Goal: Complete application form: Complete application form

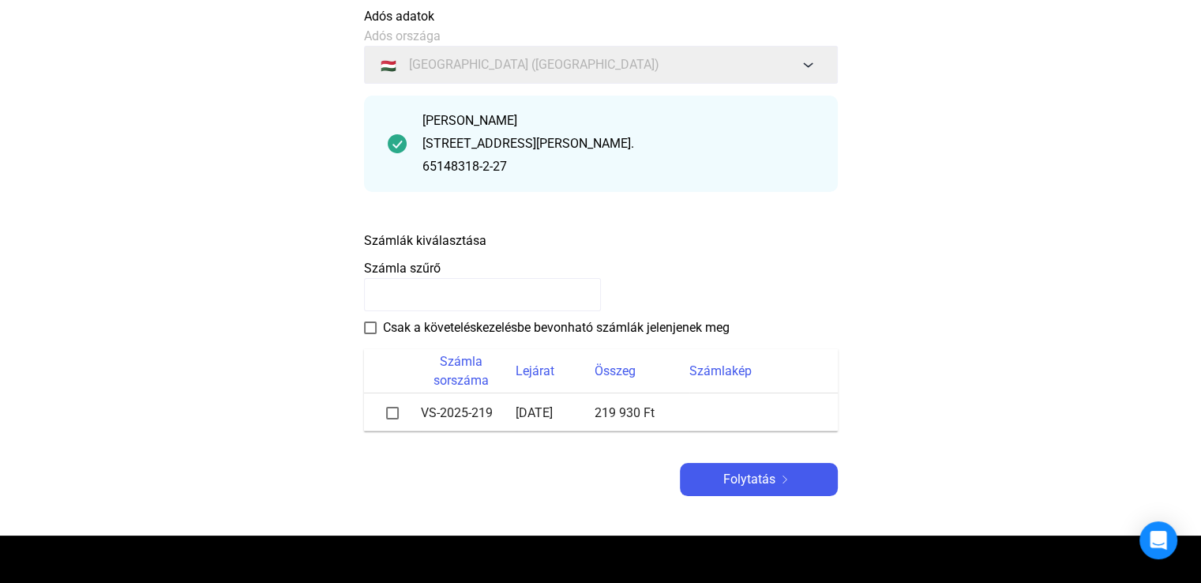
scroll to position [158, 0]
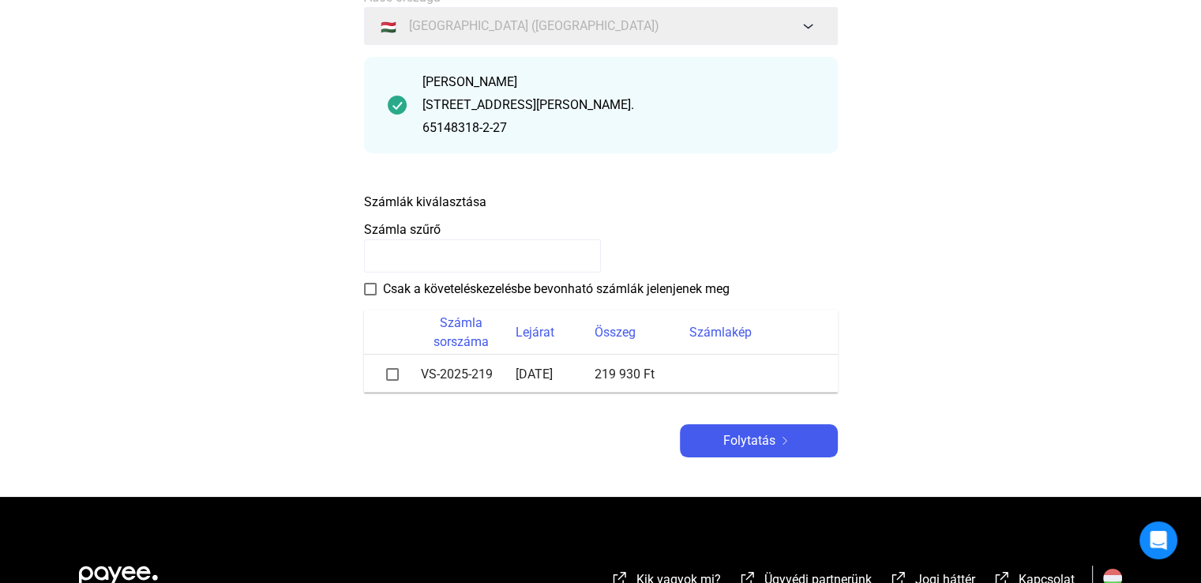
click at [389, 376] on span at bounding box center [392, 374] width 13 height 13
click at [745, 446] on font "Folytatás" at bounding box center [749, 440] width 52 height 15
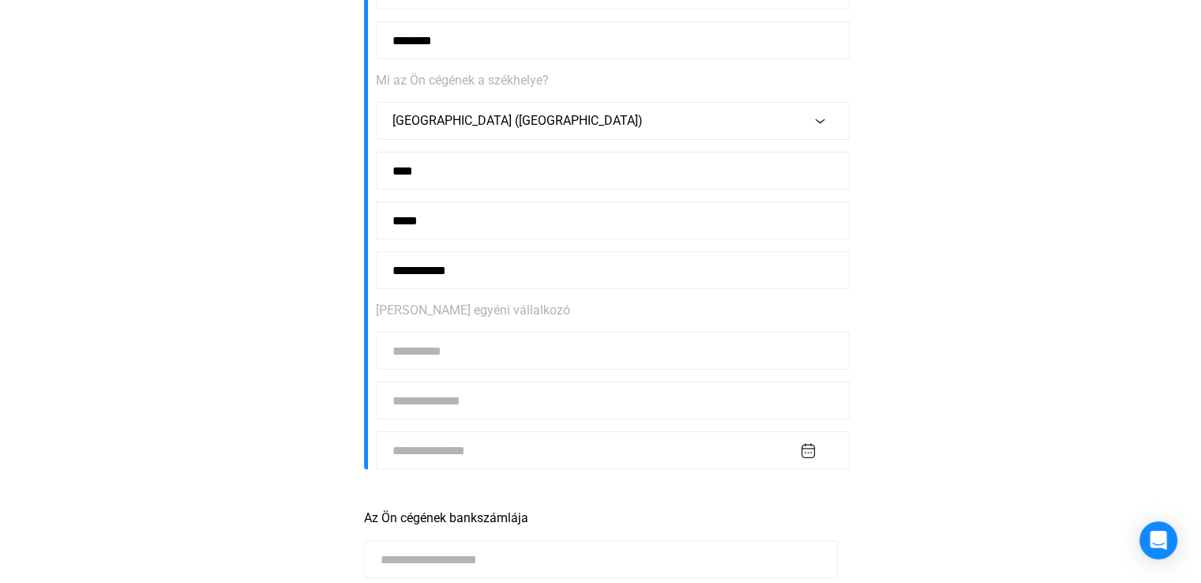
scroll to position [395, 0]
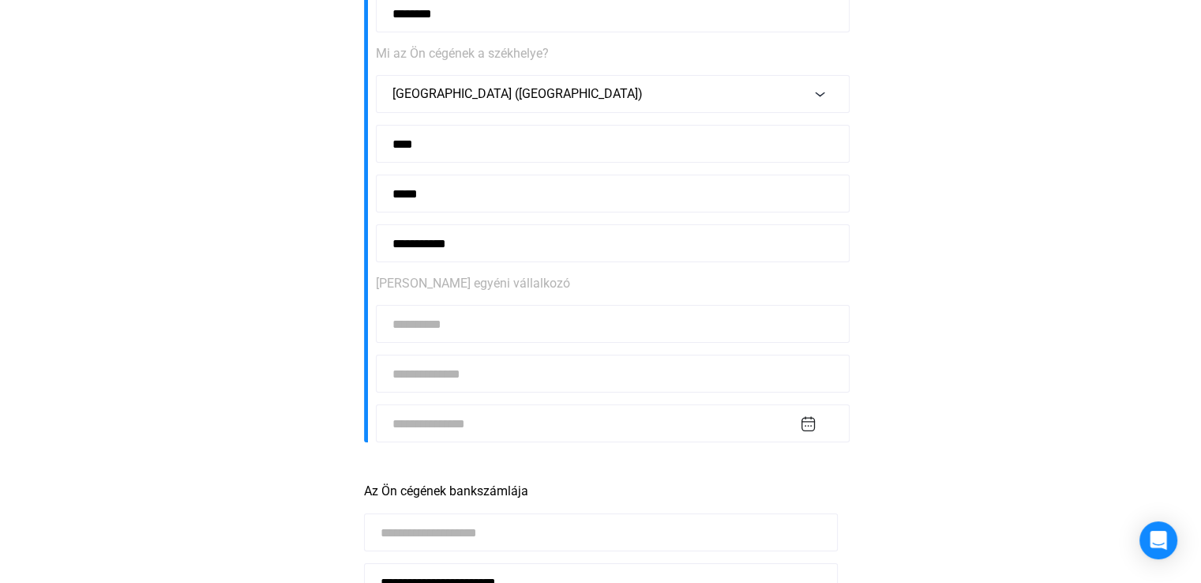
click at [440, 320] on input at bounding box center [613, 324] width 474 height 38
type input "**********"
click at [519, 377] on input at bounding box center [613, 373] width 474 height 38
type input "****"
click at [464, 421] on input at bounding box center [613, 423] width 474 height 38
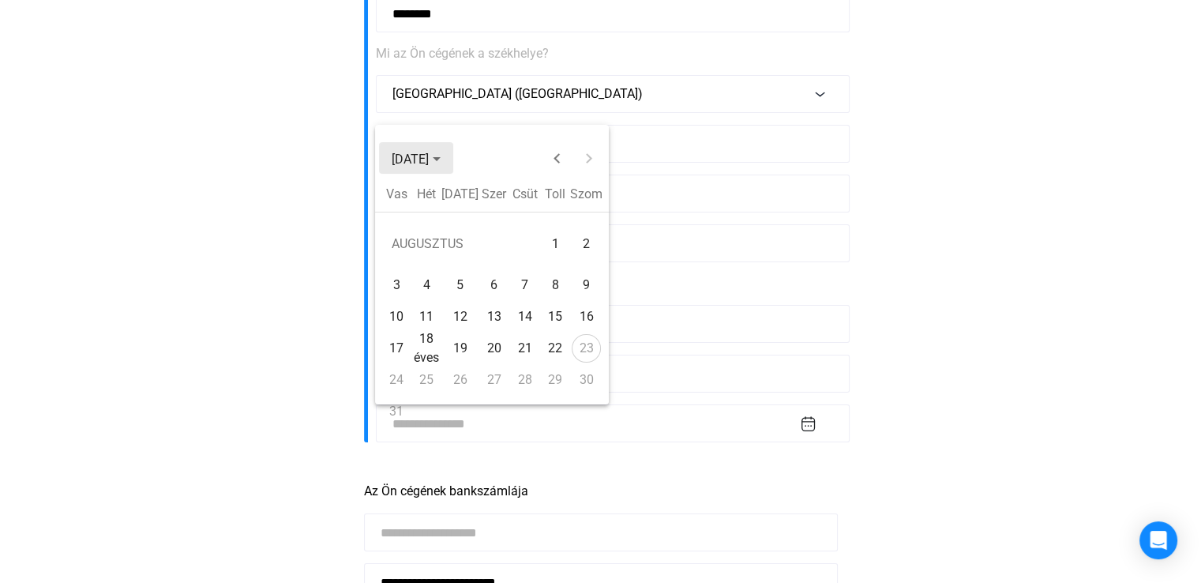
click at [440, 159] on polygon "Válassza ki a hónapot és az évet" at bounding box center [437, 159] width 8 height 4
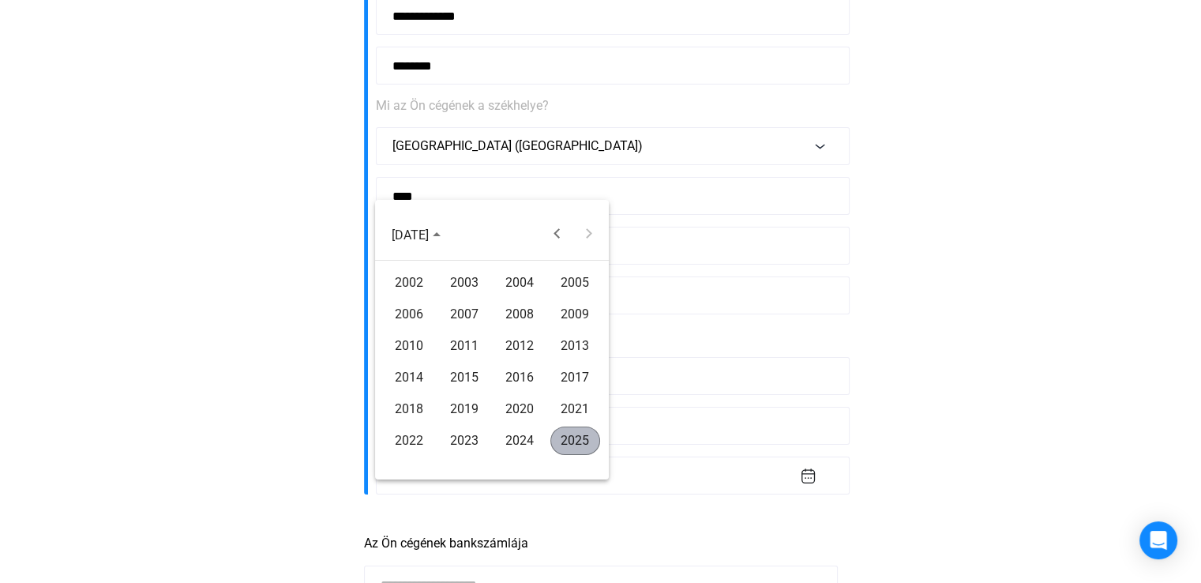
scroll to position [316, 0]
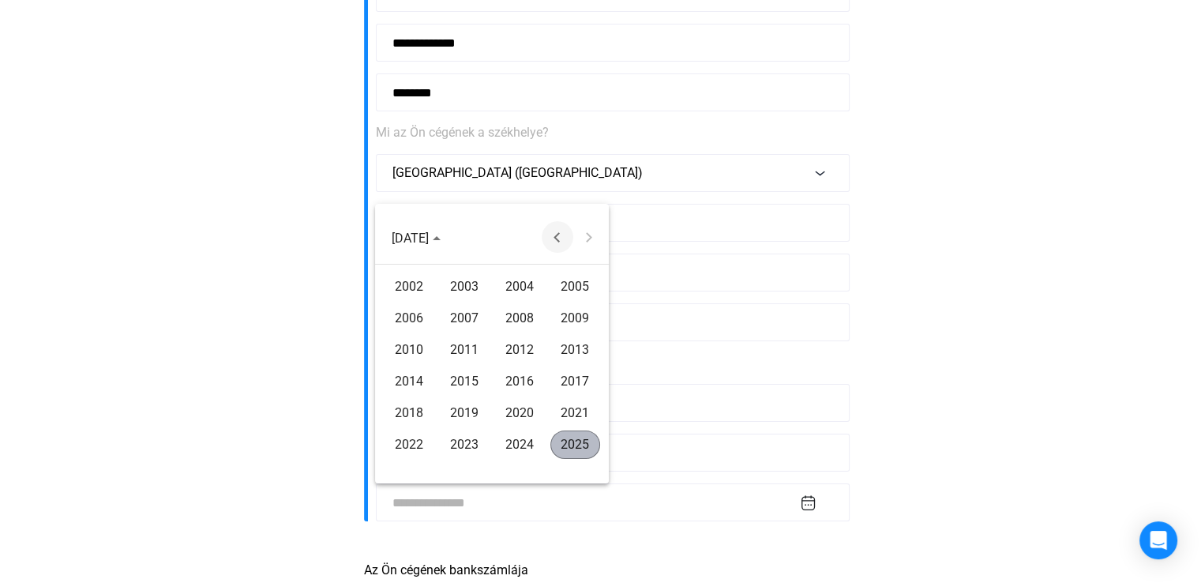
click at [553, 236] on button "Previous 24 years" at bounding box center [557, 237] width 32 height 32
click at [562, 346] on font "1989" at bounding box center [574, 349] width 28 height 15
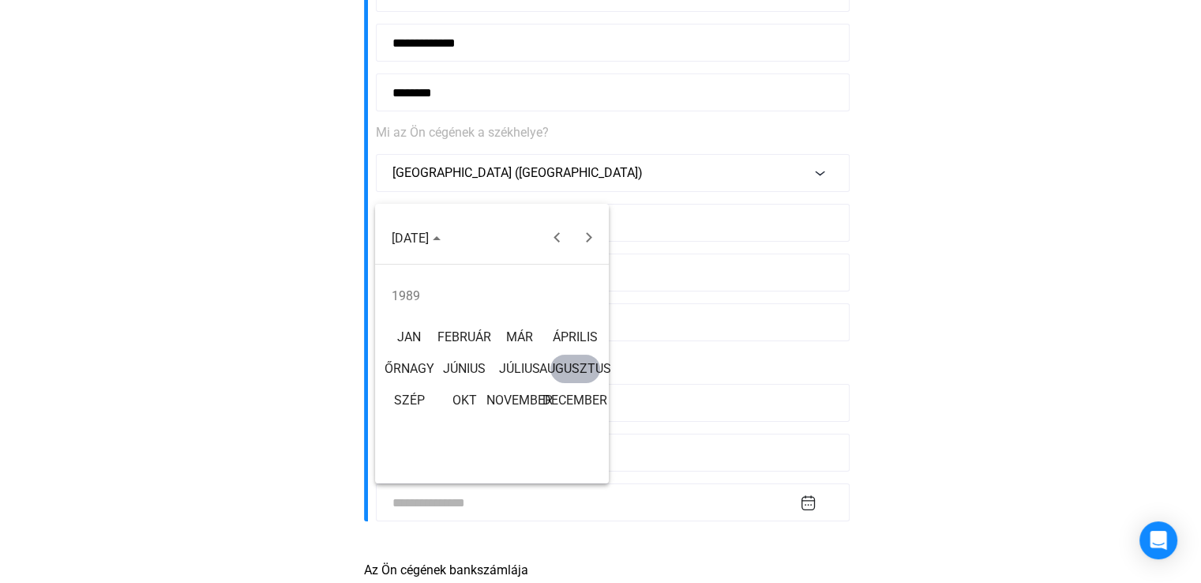
click at [508, 398] on font "NOVEMBER" at bounding box center [519, 399] width 66 height 15
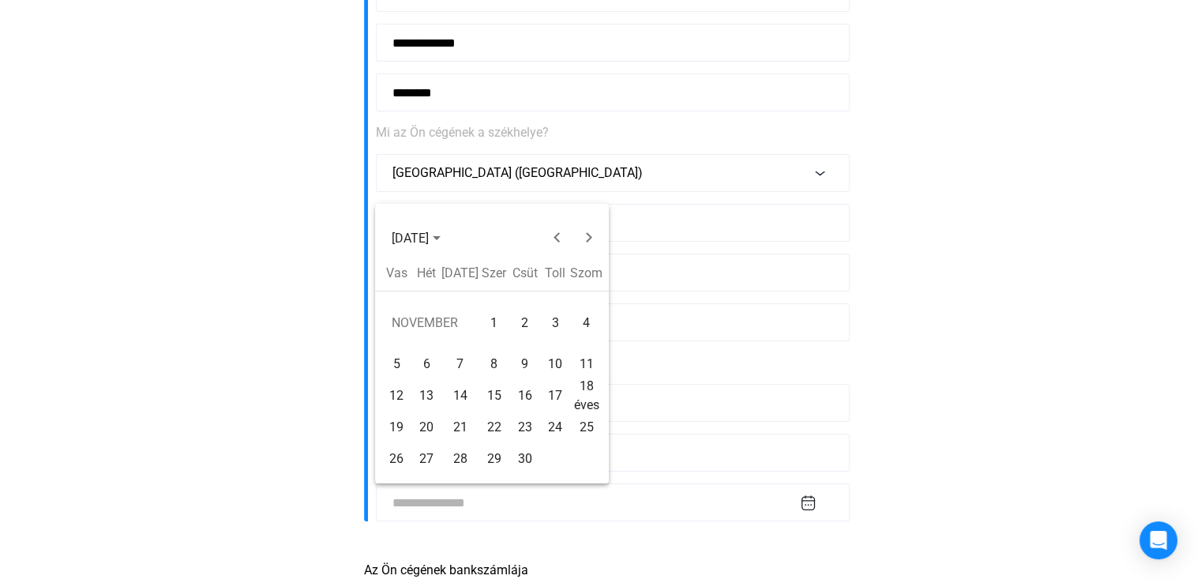
click at [582, 359] on font "11" at bounding box center [586, 363] width 14 height 15
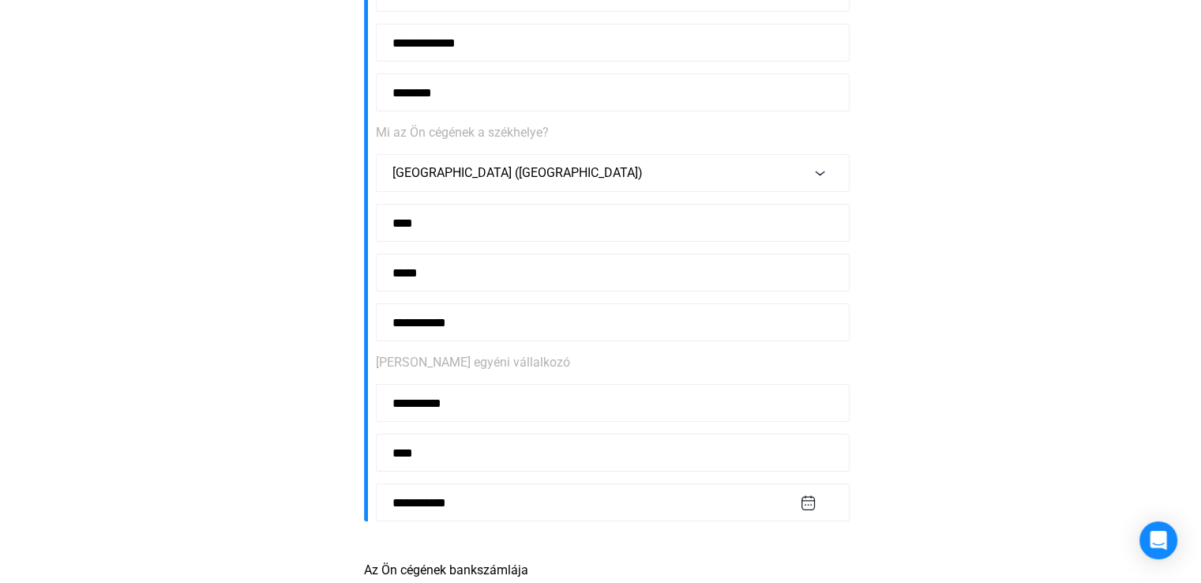
scroll to position [317, 0]
click at [799, 504] on input "**********" at bounding box center [613, 503] width 474 height 38
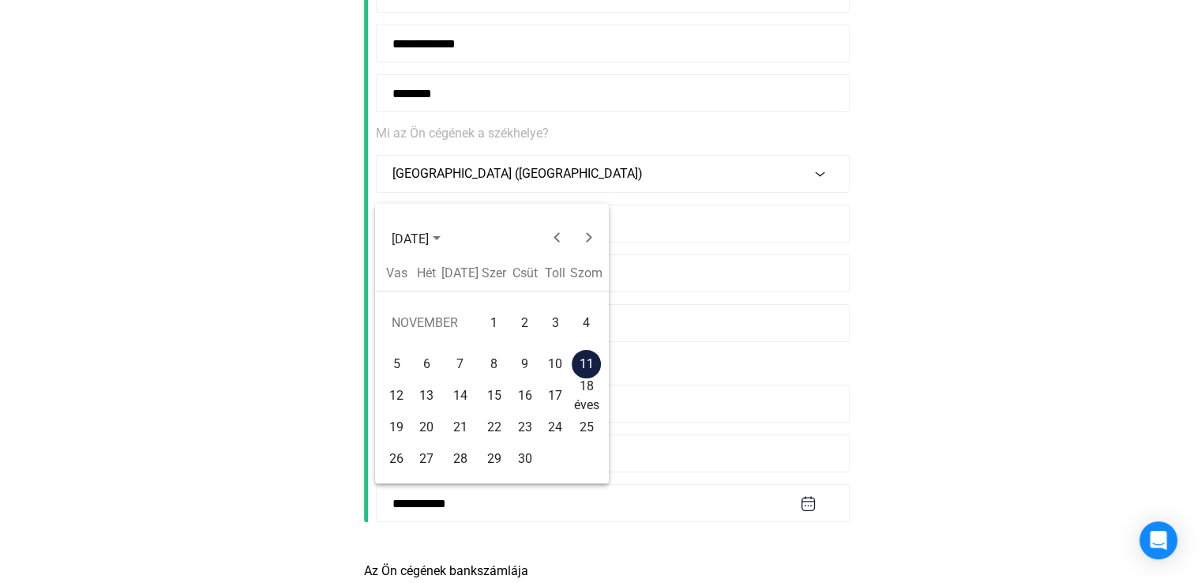
click at [584, 326] on font "4" at bounding box center [586, 322] width 7 height 15
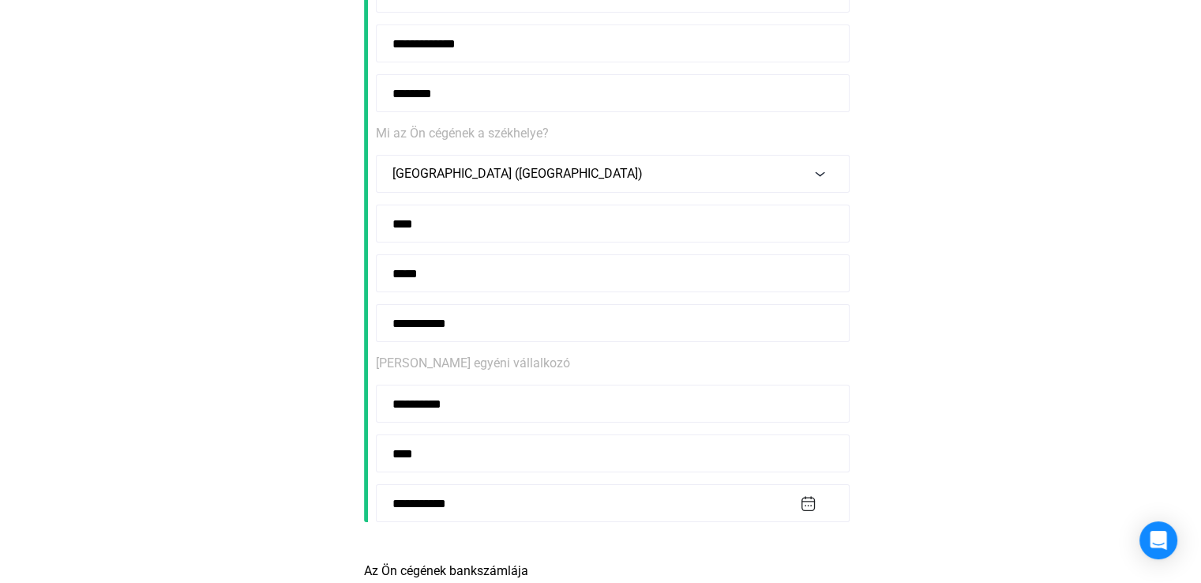
type input "**********"
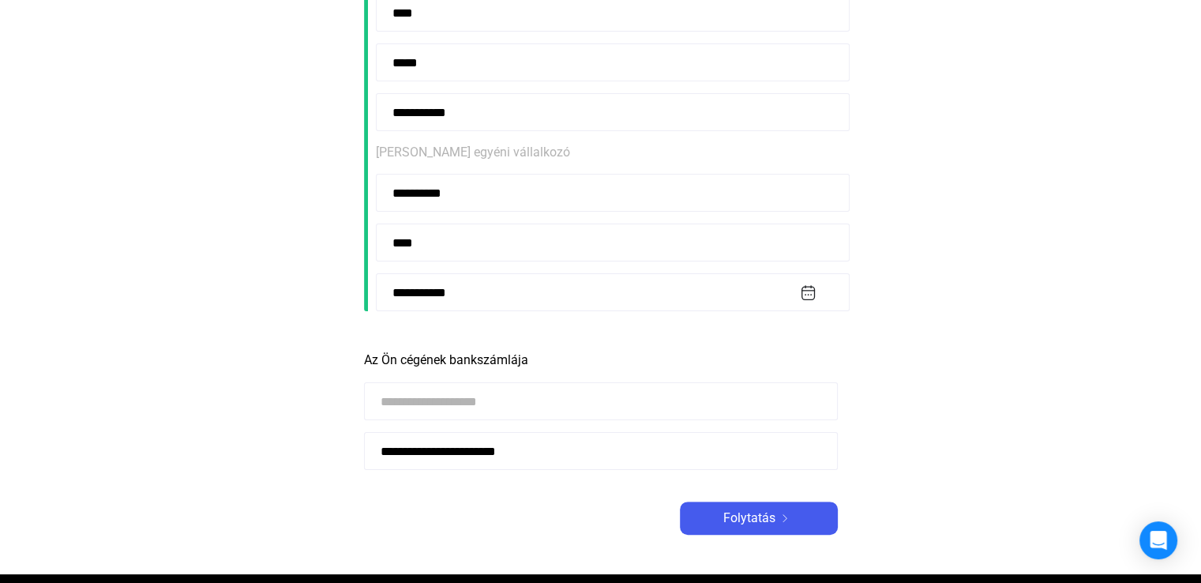
scroll to position [553, 0]
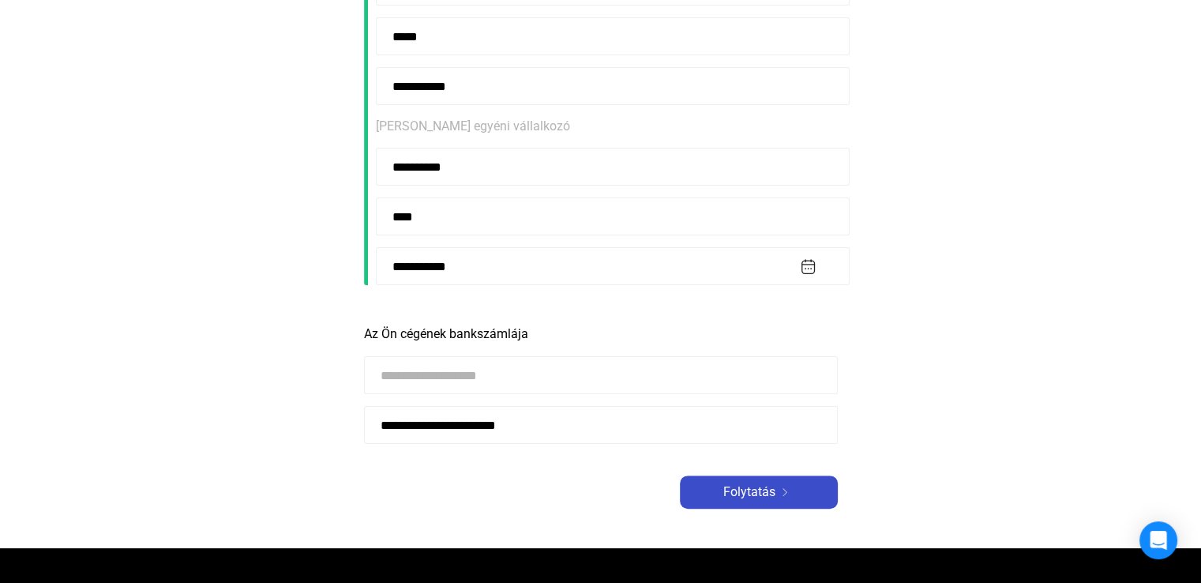
click at [742, 490] on font "Folytatás" at bounding box center [749, 491] width 52 height 15
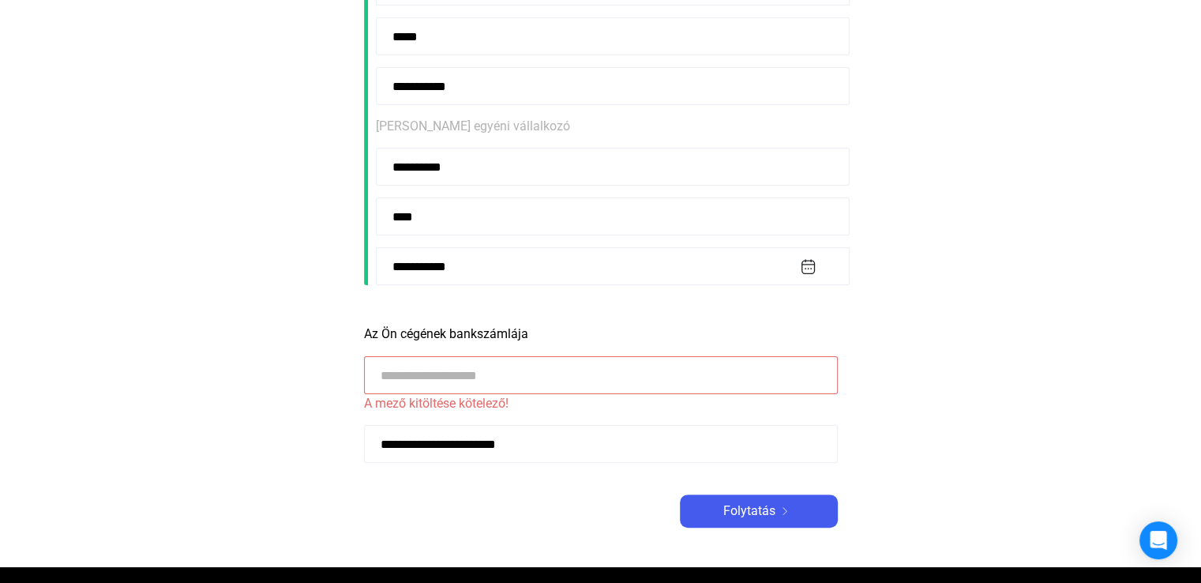
click at [450, 371] on input at bounding box center [601, 375] width 474 height 38
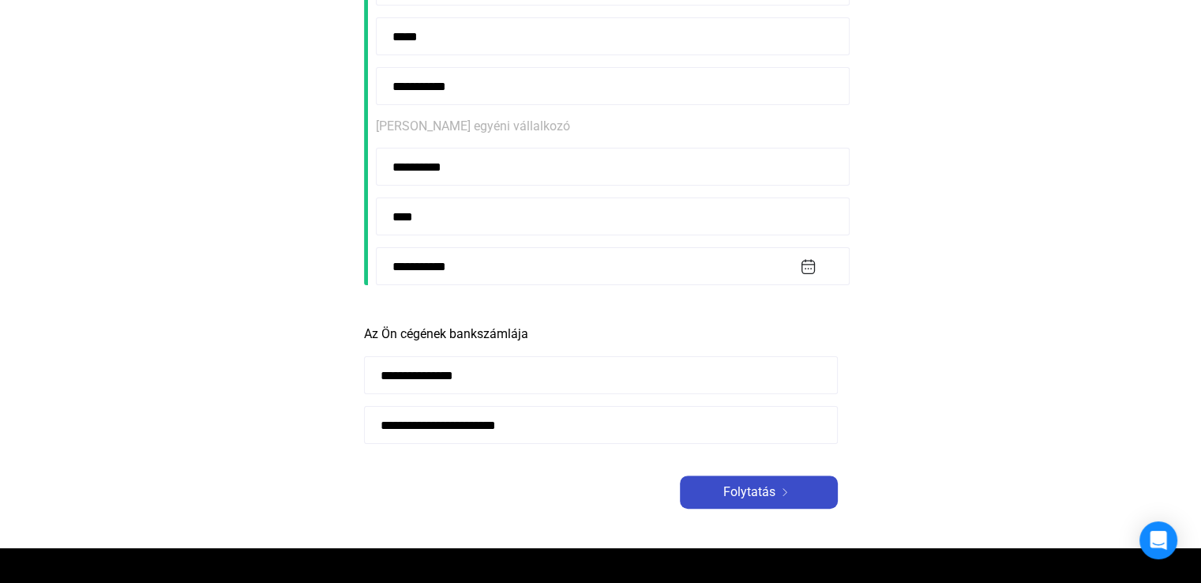
type input "**********"
click at [745, 492] on font "Folytatás" at bounding box center [749, 491] width 52 height 15
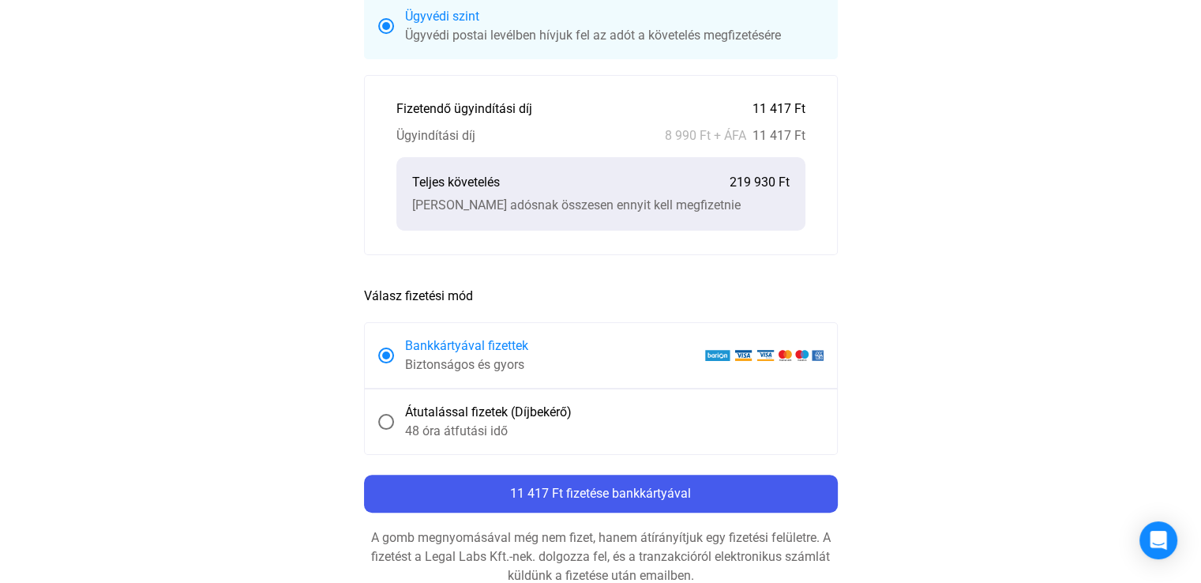
scroll to position [474, 0]
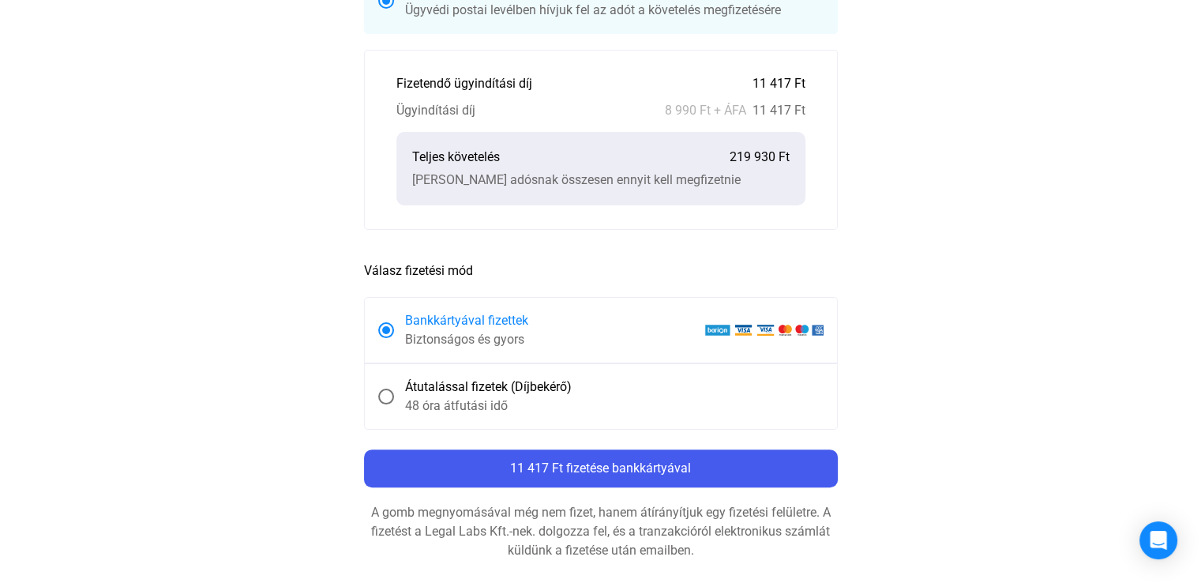
click at [388, 392] on span at bounding box center [386, 396] width 16 height 16
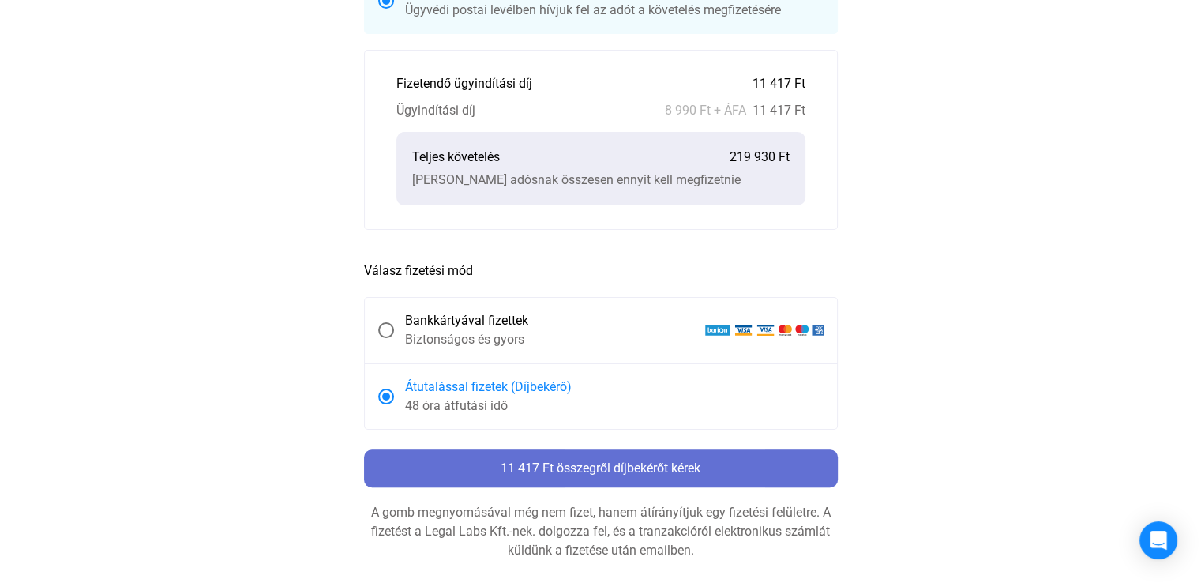
click at [614, 467] on font "11 417 Ft összegről díjbekérőt kérek" at bounding box center [600, 467] width 200 height 15
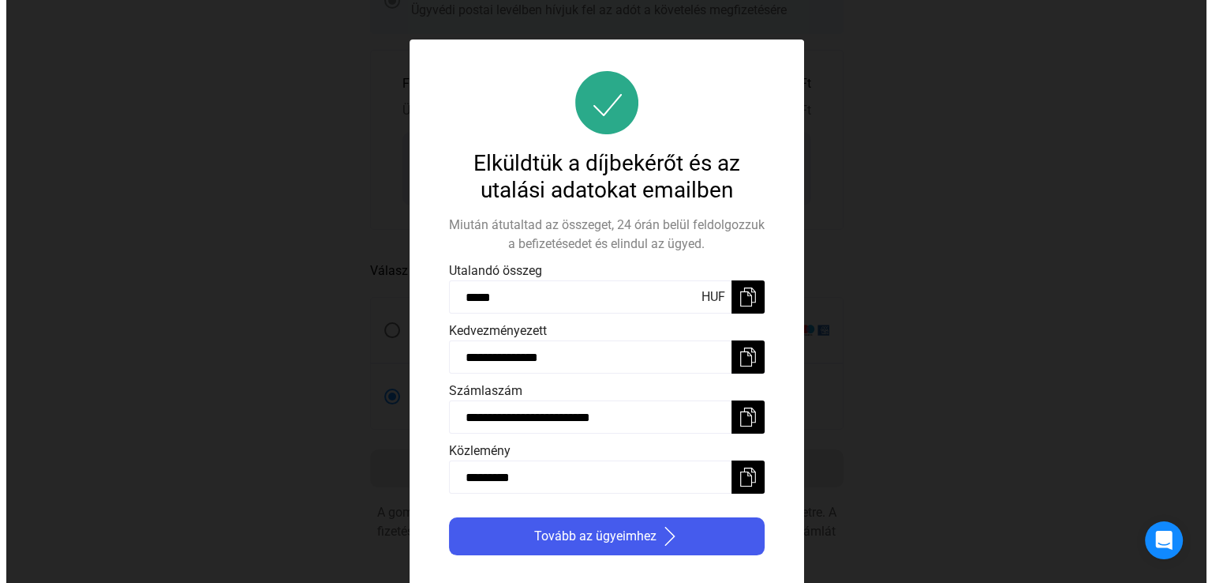
scroll to position [0, 0]
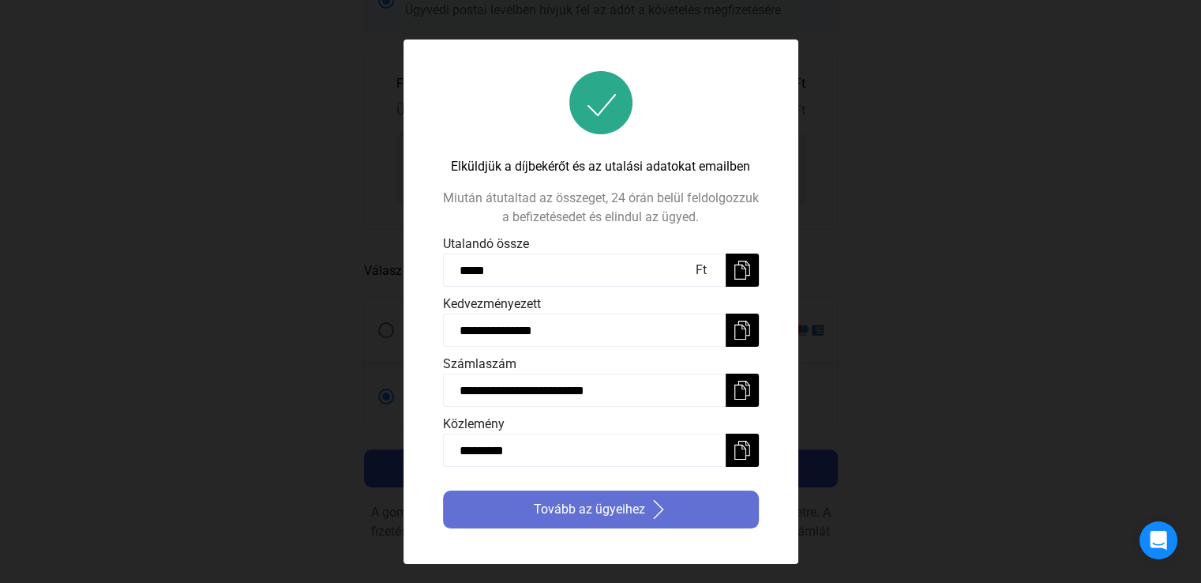
click at [603, 506] on font "Tovább az ügyeihez" at bounding box center [589, 508] width 111 height 15
